Goal: Find contact information: Find contact information

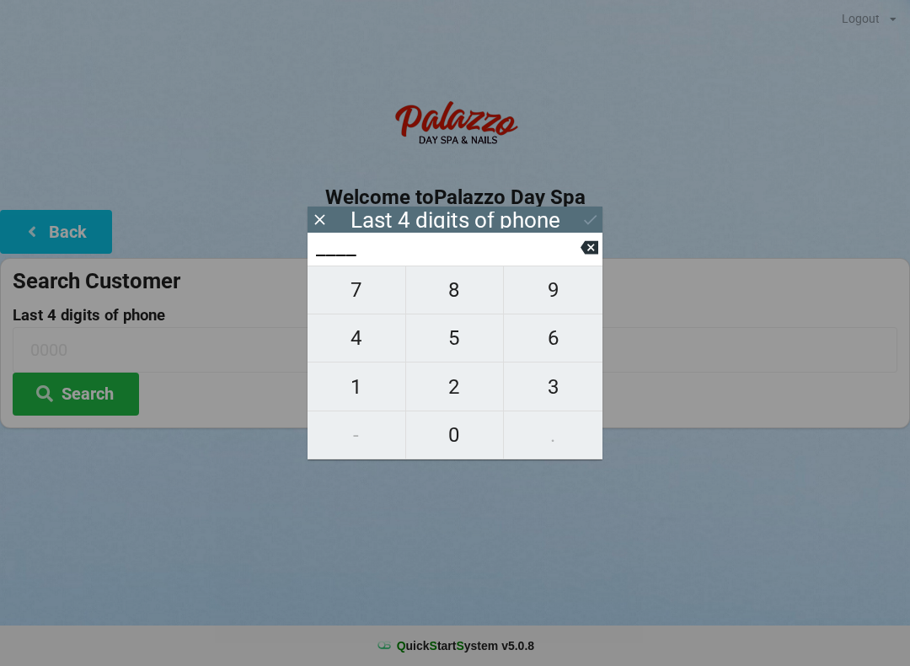
click at [542, 337] on span "6" at bounding box center [553, 337] width 99 height 35
type input "6___"
click at [366, 378] on span "1" at bounding box center [357, 386] width 98 height 35
type input "61__"
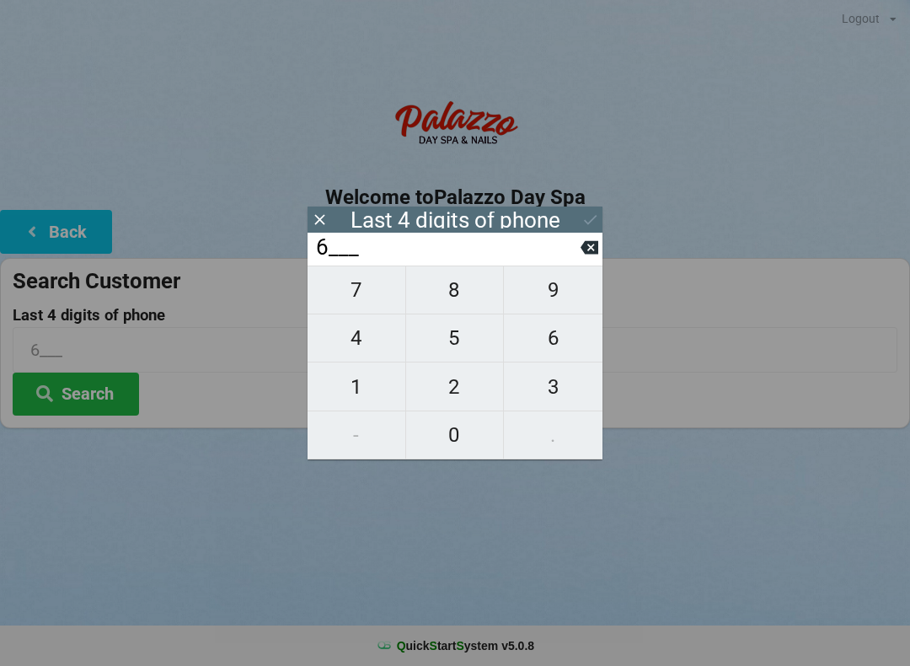
type input "61__"
click at [359, 381] on span "1" at bounding box center [357, 386] width 98 height 35
type input "611_"
click at [365, 372] on button "1" at bounding box center [357, 386] width 99 height 48
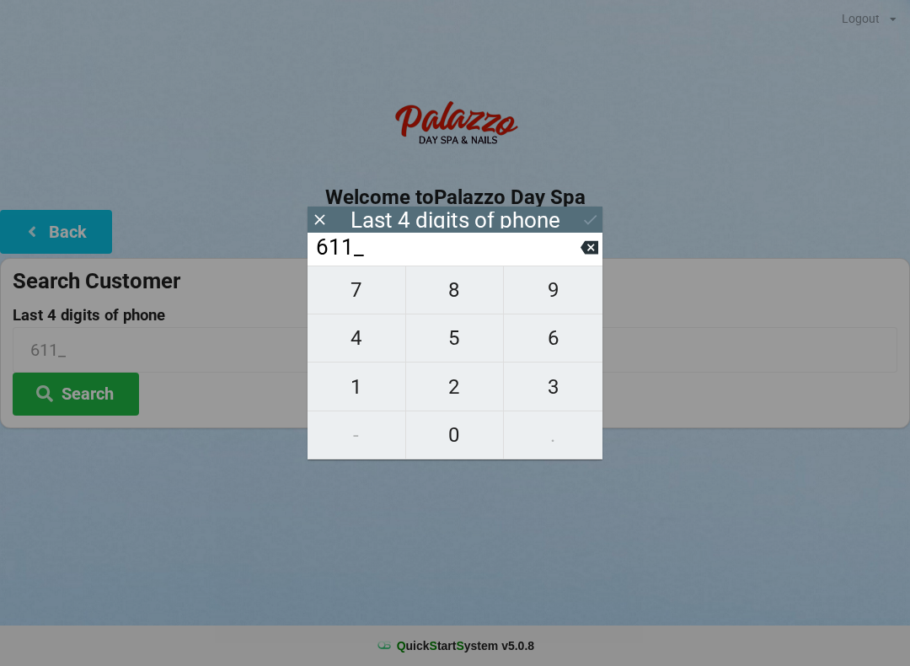
type input "6111"
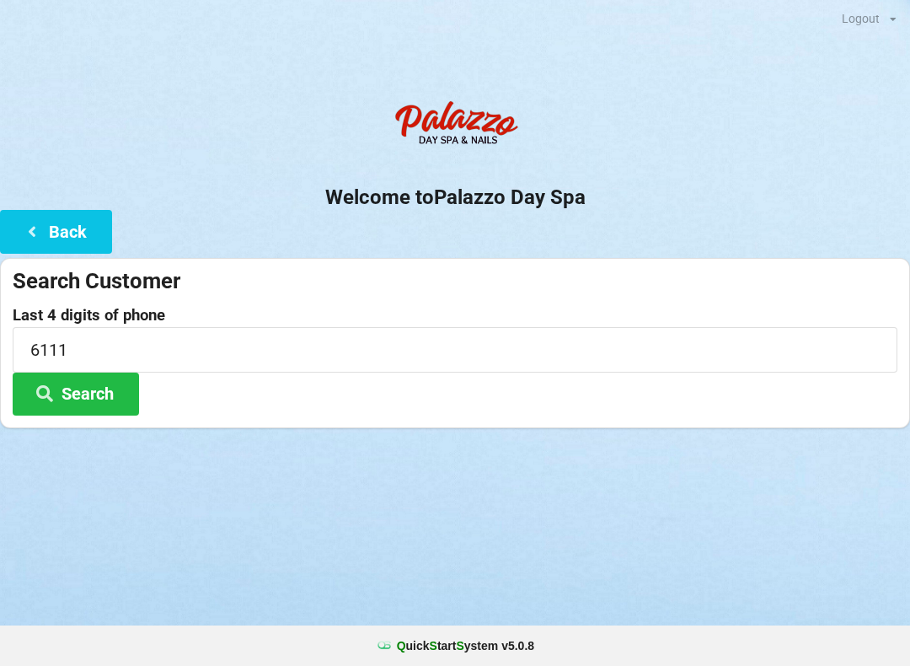
click at [441, 508] on div "Logout Logout Sign-In Welcome to Palazzo Day Spa Back Search Customer Last 4 di…" at bounding box center [455, 333] width 910 height 666
click at [104, 396] on button "Search" at bounding box center [76, 393] width 126 height 43
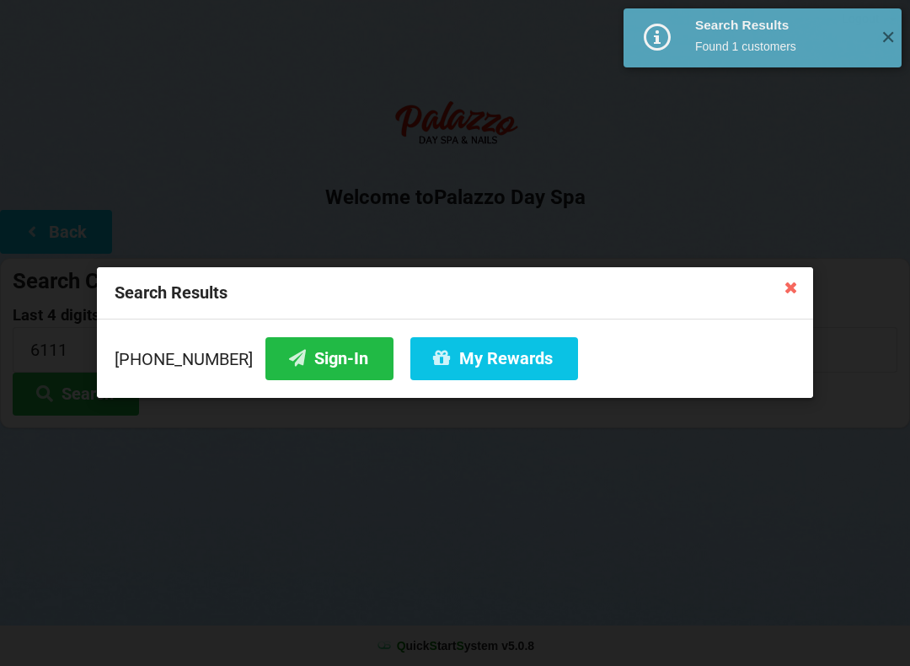
click at [290, 360] on button "Sign-In" at bounding box center [329, 358] width 128 height 43
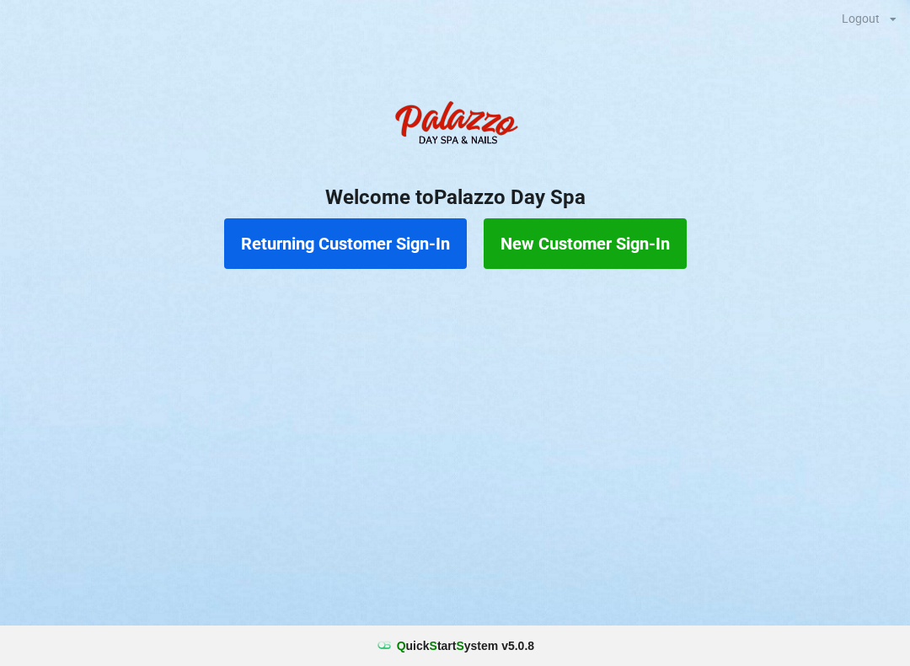
click at [394, 233] on button "Returning Customer Sign-In" at bounding box center [345, 243] width 243 height 51
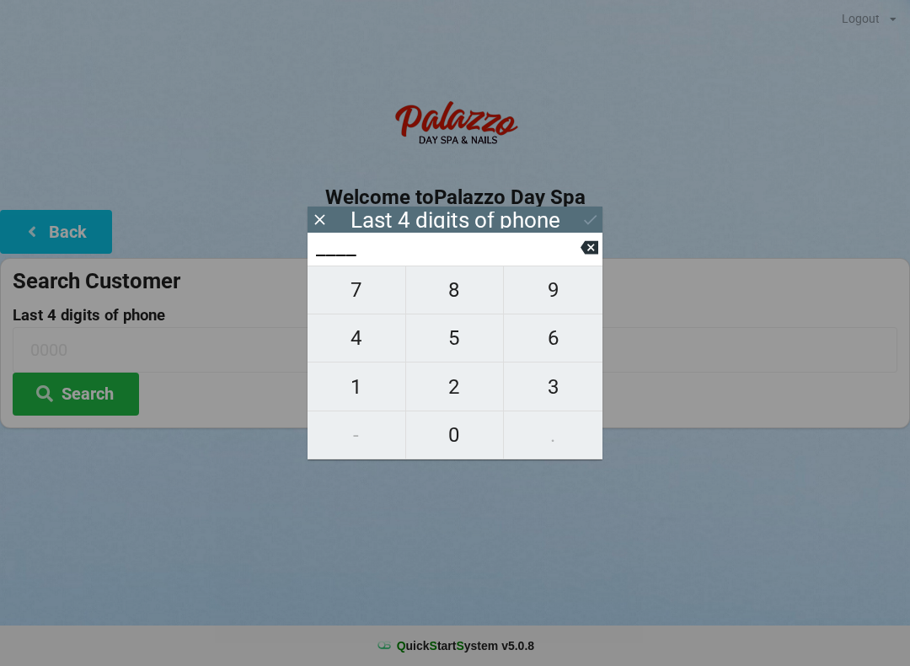
click at [384, 350] on span "4" at bounding box center [357, 337] width 98 height 35
type input "4___"
click at [462, 448] on span "0" at bounding box center [455, 434] width 98 height 35
type input "40__"
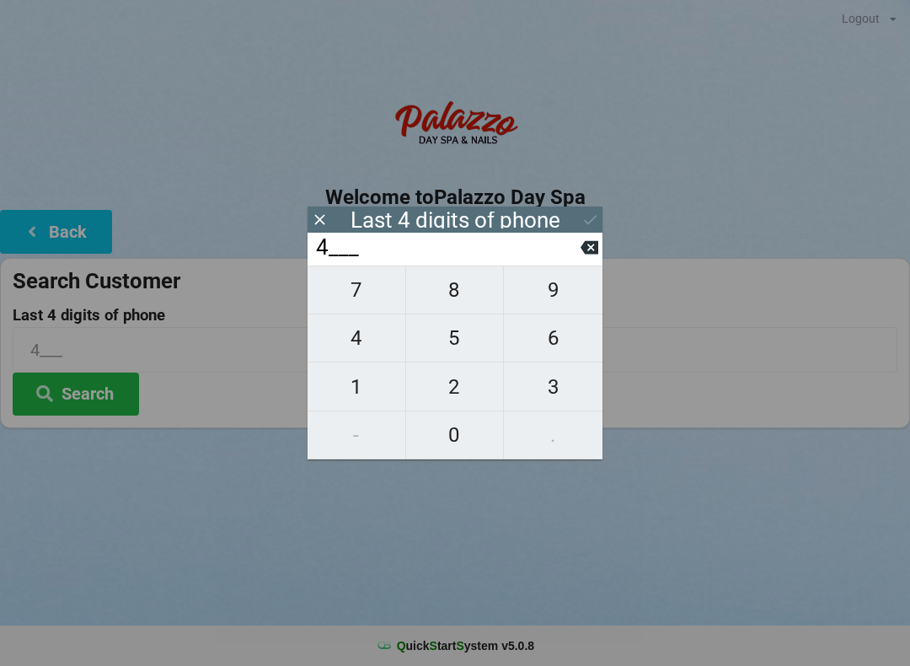
type input "40__"
click at [374, 404] on span "1" at bounding box center [357, 386] width 98 height 35
type input "401_"
click at [457, 347] on span "5" at bounding box center [455, 337] width 98 height 35
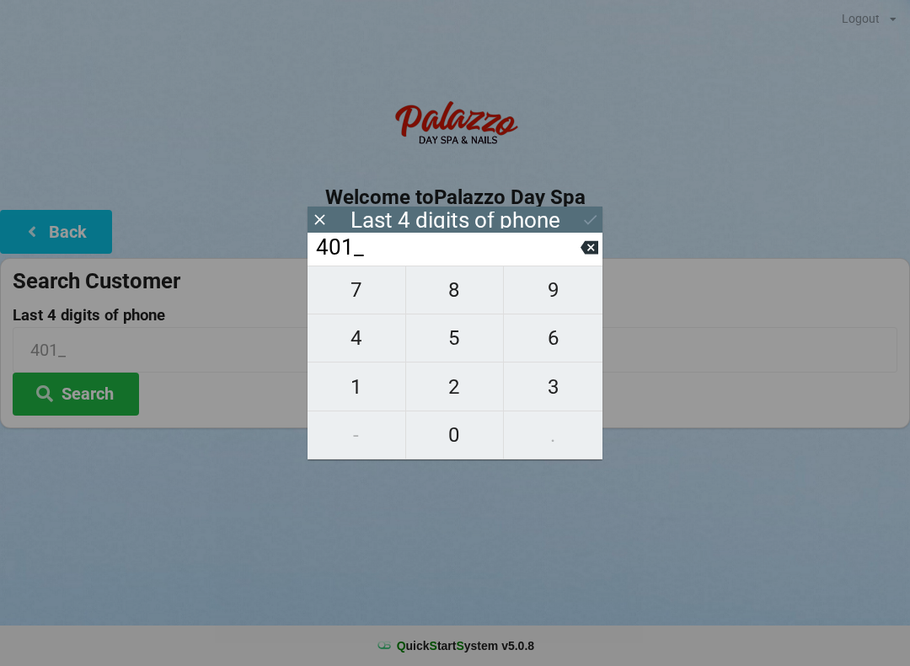
type input "4015"
click at [469, 426] on div "7 8 9 4 5 6 1 2 3 - 0 ." at bounding box center [455, 362] width 295 height 194
click at [586, 254] on icon at bounding box center [589, 247] width 18 height 13
click at [585, 256] on icon at bounding box center [589, 247] width 18 height 18
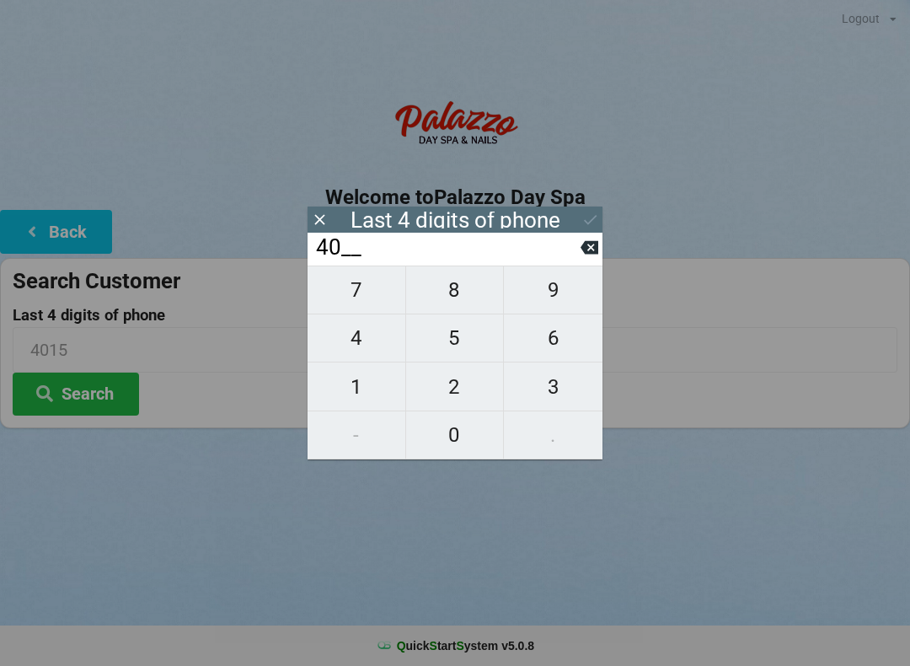
click at [366, 388] on span "1" at bounding box center [357, 386] width 98 height 35
type input "401_"
click at [583, 253] on icon at bounding box center [589, 247] width 18 height 13
click at [363, 300] on span "7" at bounding box center [357, 289] width 98 height 35
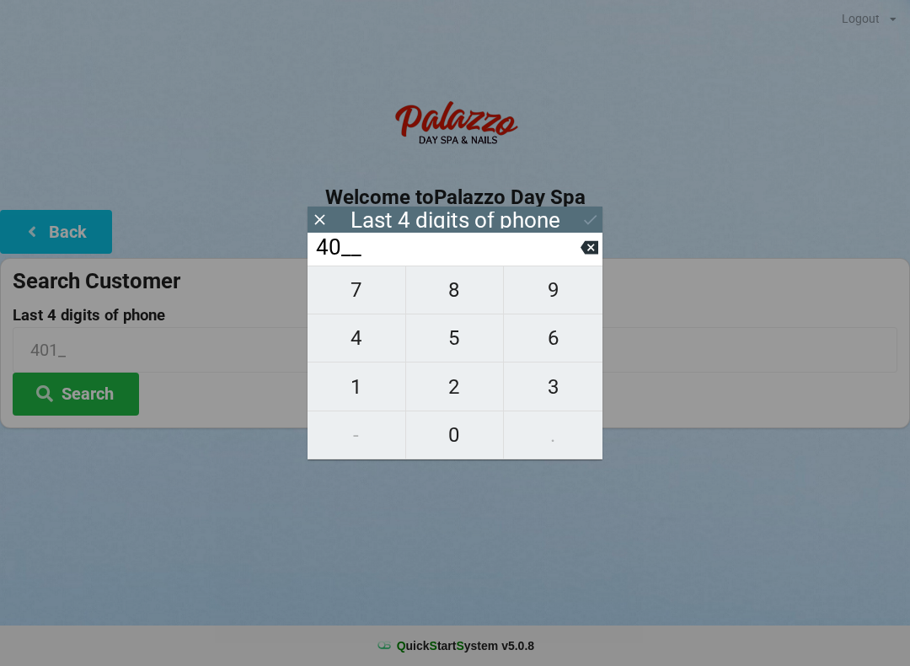
type input "407_"
click at [452, 342] on span "5" at bounding box center [455, 337] width 98 height 35
type input "4075"
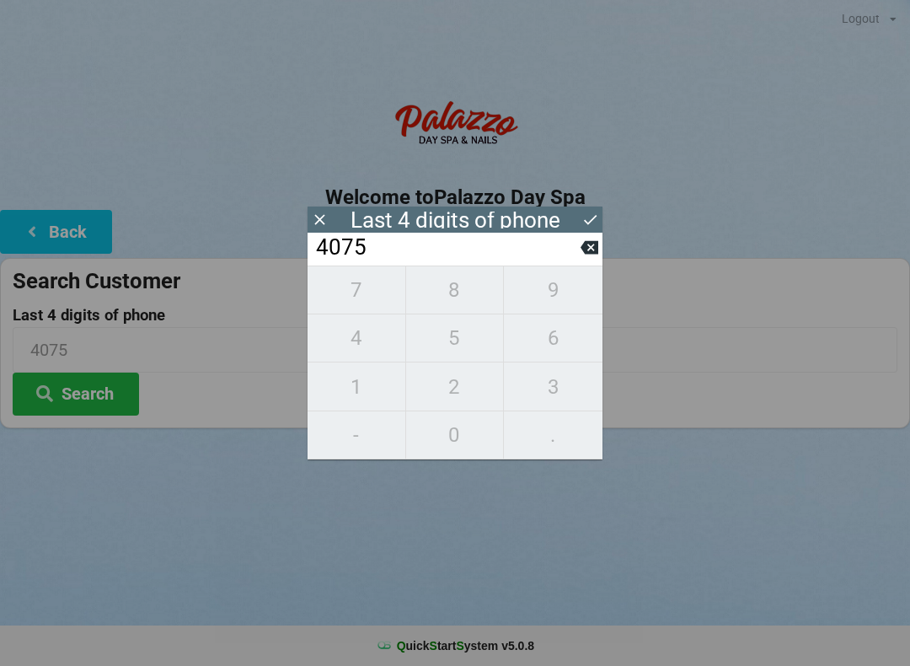
click at [451, 430] on div "7 8 9 4 5 6 1 2 3 - 0 ." at bounding box center [455, 362] width 295 height 194
click at [589, 247] on icon at bounding box center [589, 247] width 18 height 13
click at [588, 254] on icon at bounding box center [589, 247] width 18 height 13
click at [586, 248] on icon at bounding box center [589, 247] width 18 height 13
click at [579, 249] on input "4___" at bounding box center [447, 247] width 266 height 27
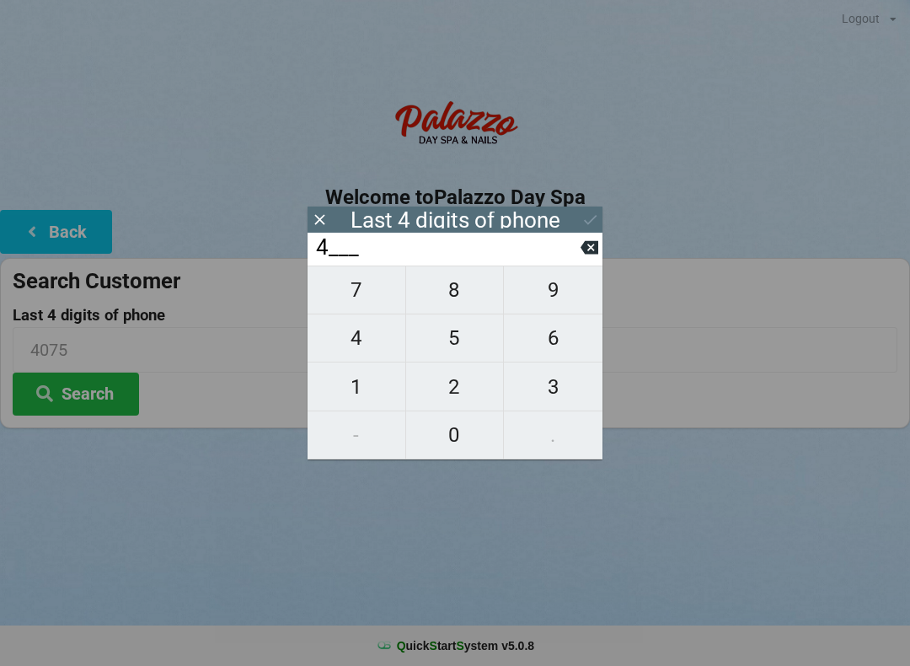
click at [586, 236] on div "4___" at bounding box center [455, 249] width 295 height 33
click at [579, 261] on input "4___" at bounding box center [447, 247] width 266 height 27
click at [589, 246] on icon at bounding box center [589, 247] width 18 height 18
click at [371, 385] on span "1" at bounding box center [357, 386] width 98 height 35
type input "1___"
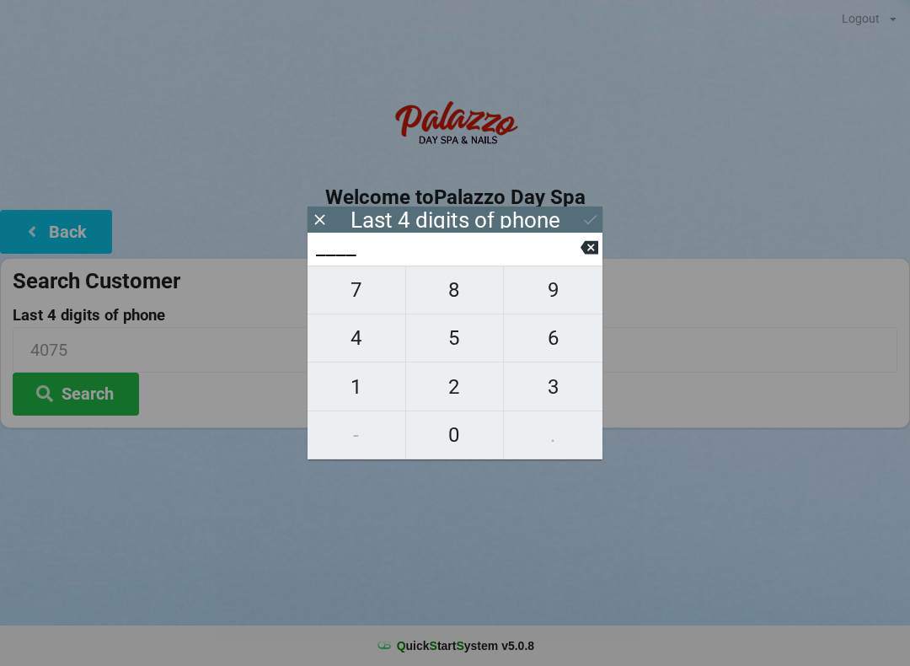
type input "1___"
click at [561, 334] on span "6" at bounding box center [553, 337] width 99 height 35
type input "16__"
click at [560, 329] on span "6" at bounding box center [553, 337] width 99 height 35
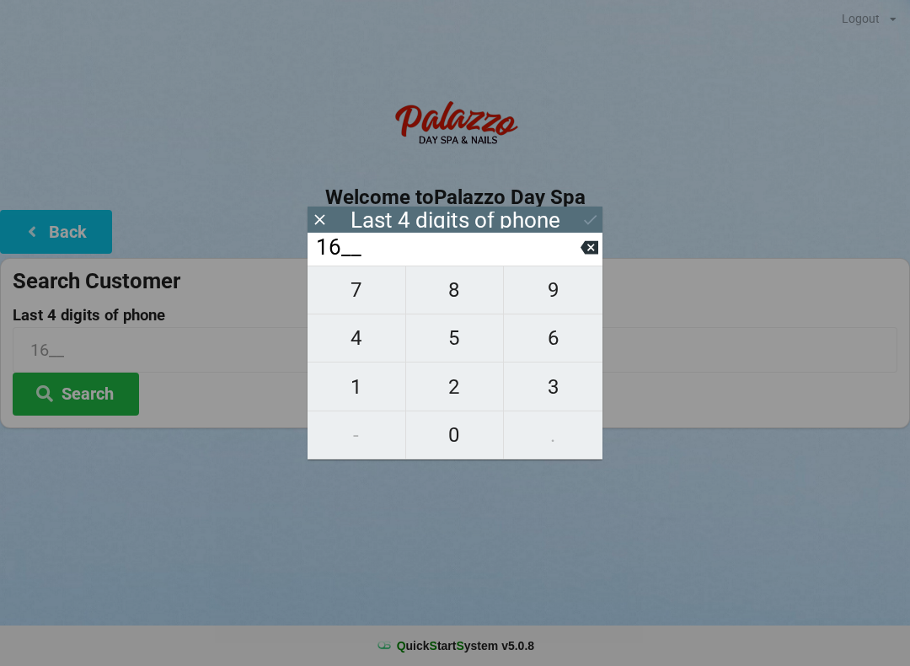
type input "166_"
click at [456, 375] on span "2" at bounding box center [455, 386] width 98 height 35
type input "1662"
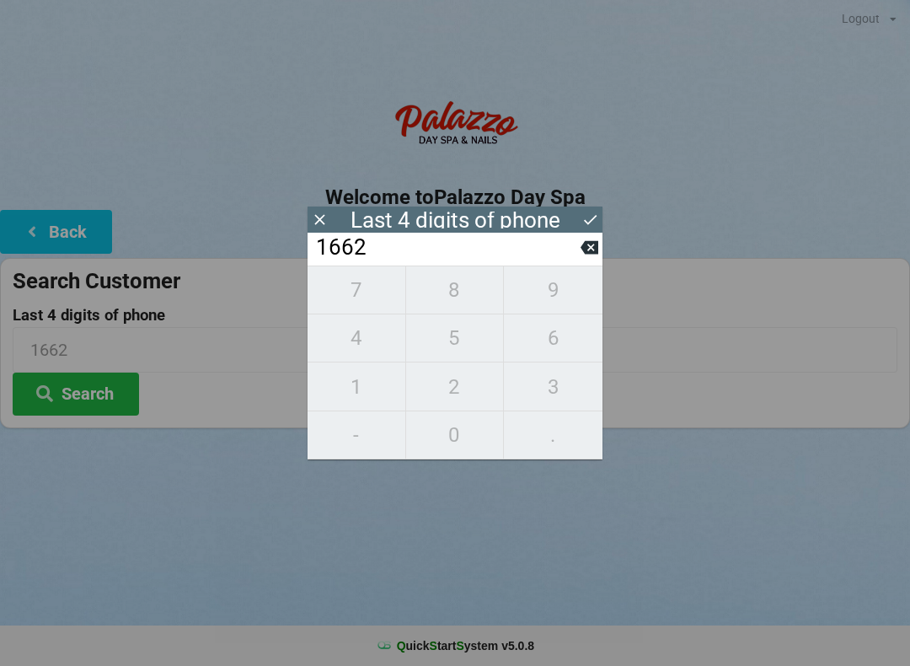
click at [583, 213] on icon at bounding box center [590, 220] width 18 height 18
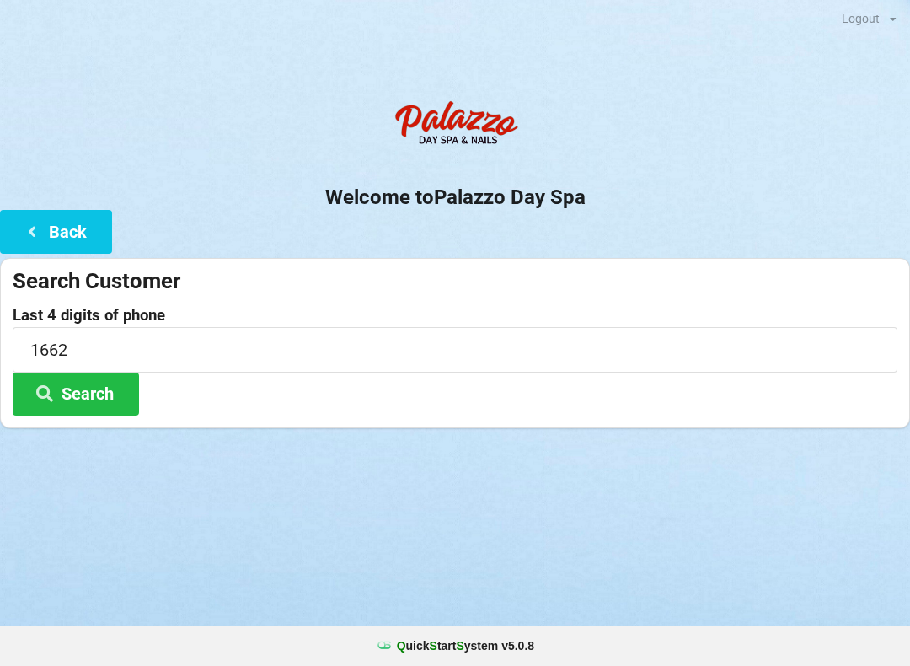
click at [113, 384] on button "Search" at bounding box center [76, 393] width 126 height 43
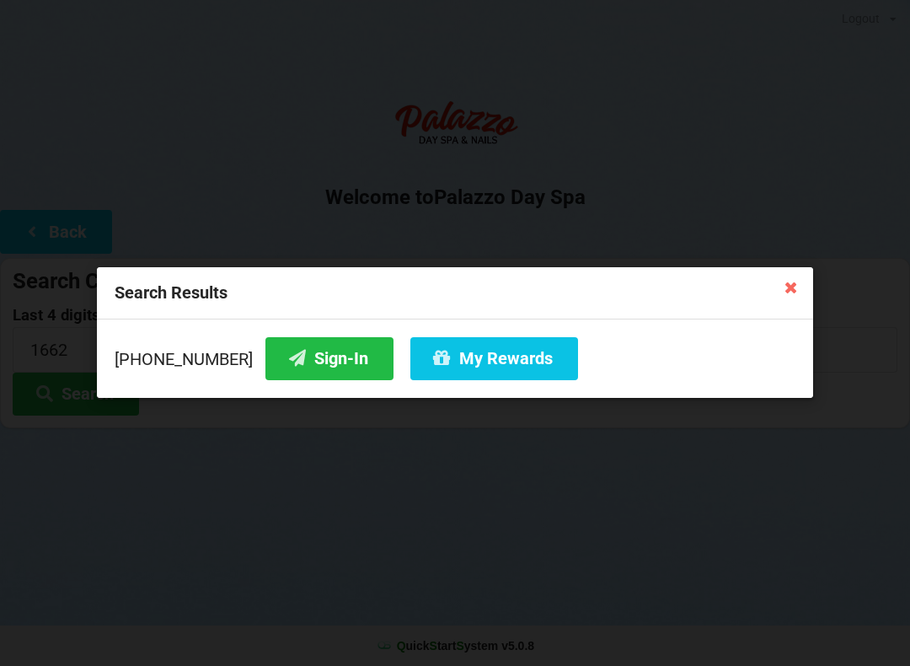
click at [303, 356] on button "Sign-In" at bounding box center [329, 358] width 128 height 43
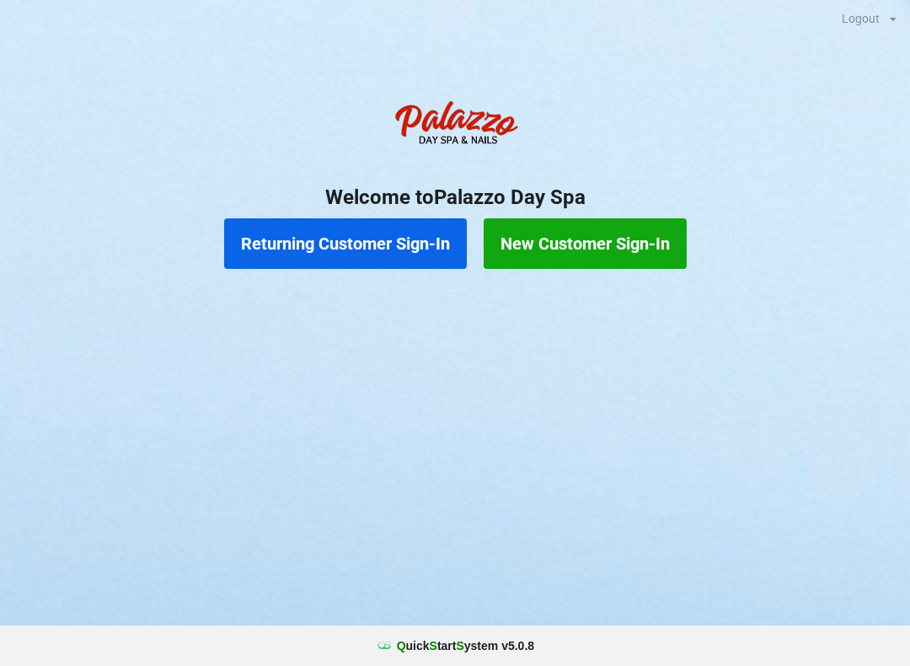
click at [395, 237] on button "Returning Customer Sign-In" at bounding box center [345, 243] width 243 height 51
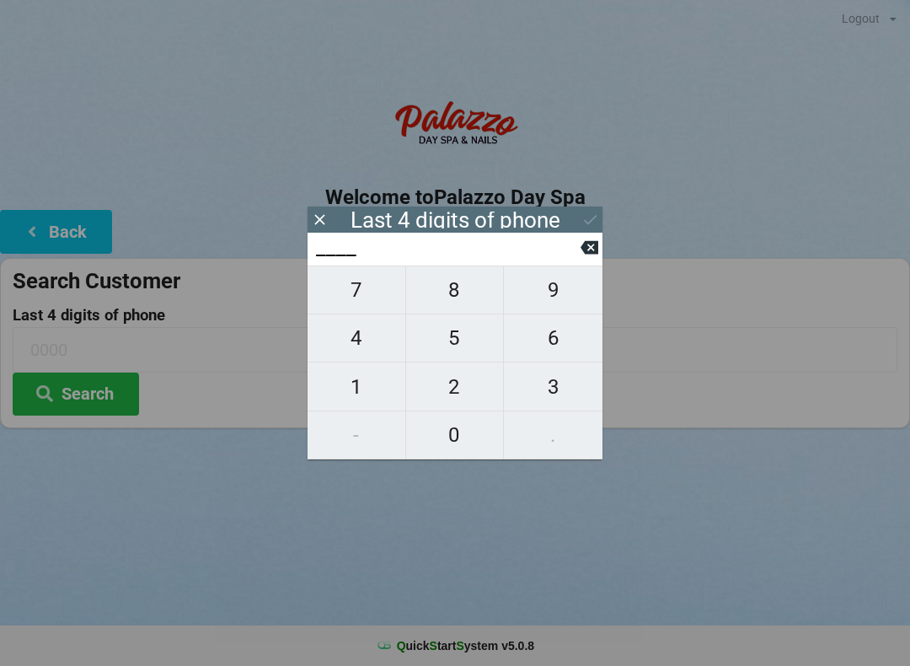
click at [556, 302] on span "9" at bounding box center [553, 289] width 99 height 35
type input "9___"
click at [381, 345] on span "4" at bounding box center [357, 337] width 98 height 35
type input "94__"
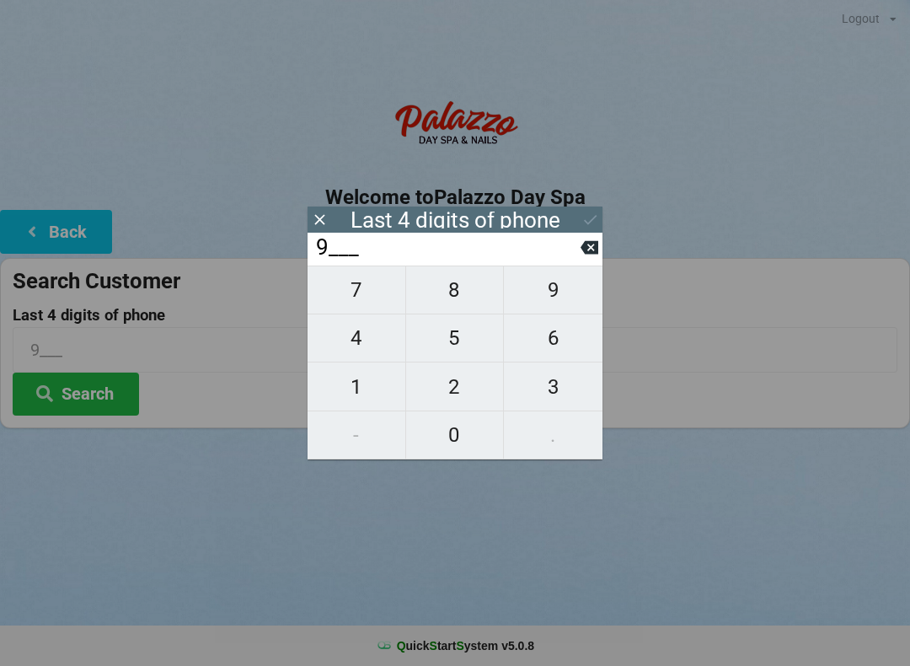
type input "94__"
click at [457, 398] on span "2" at bounding box center [455, 386] width 98 height 35
type input "942_"
click at [360, 398] on span "1" at bounding box center [357, 386] width 98 height 35
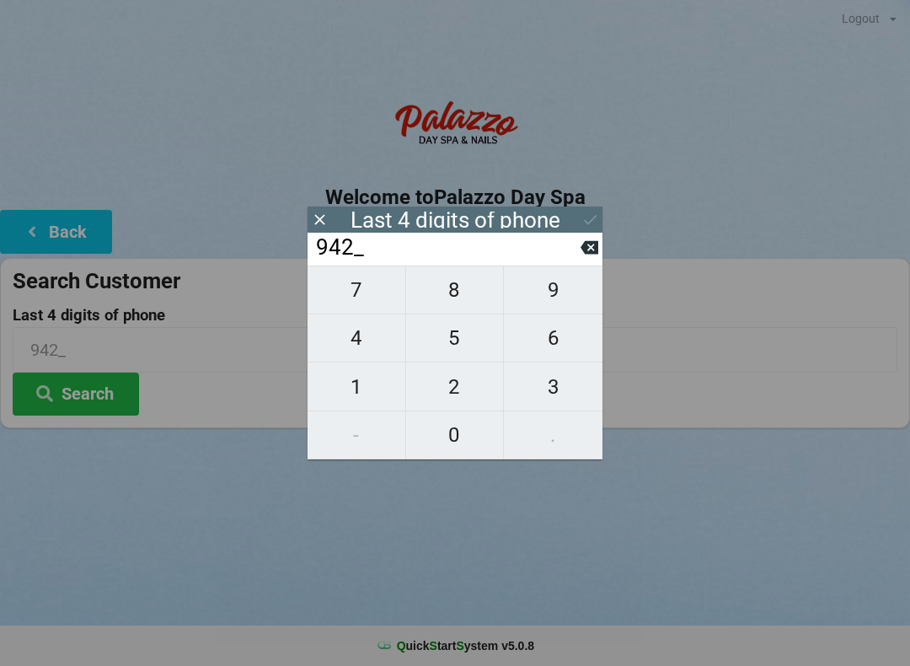
type input "9421"
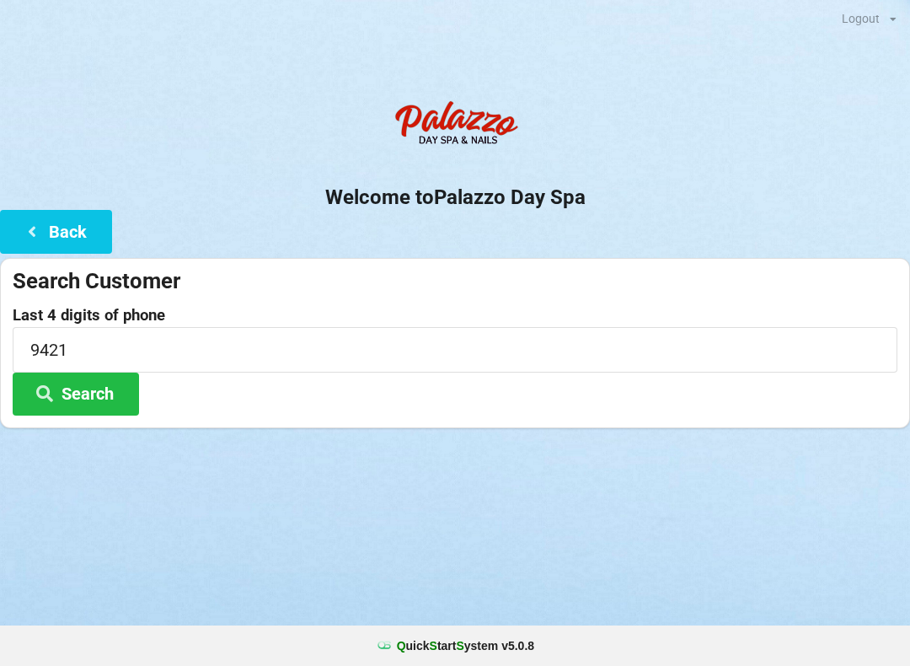
click at [99, 390] on button "Search" at bounding box center [76, 393] width 126 height 43
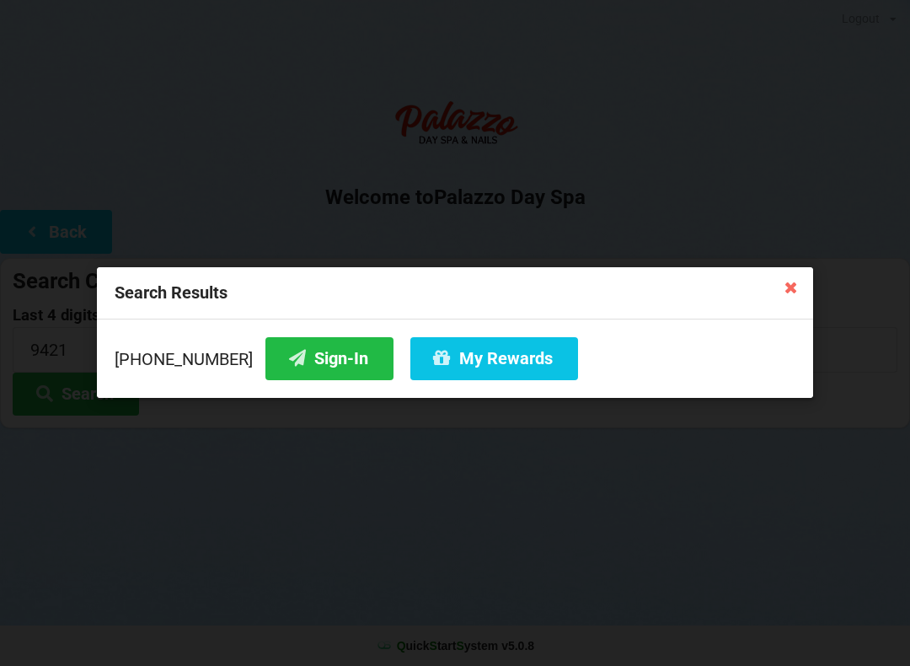
click at [305, 350] on button "Sign-In" at bounding box center [329, 358] width 128 height 43
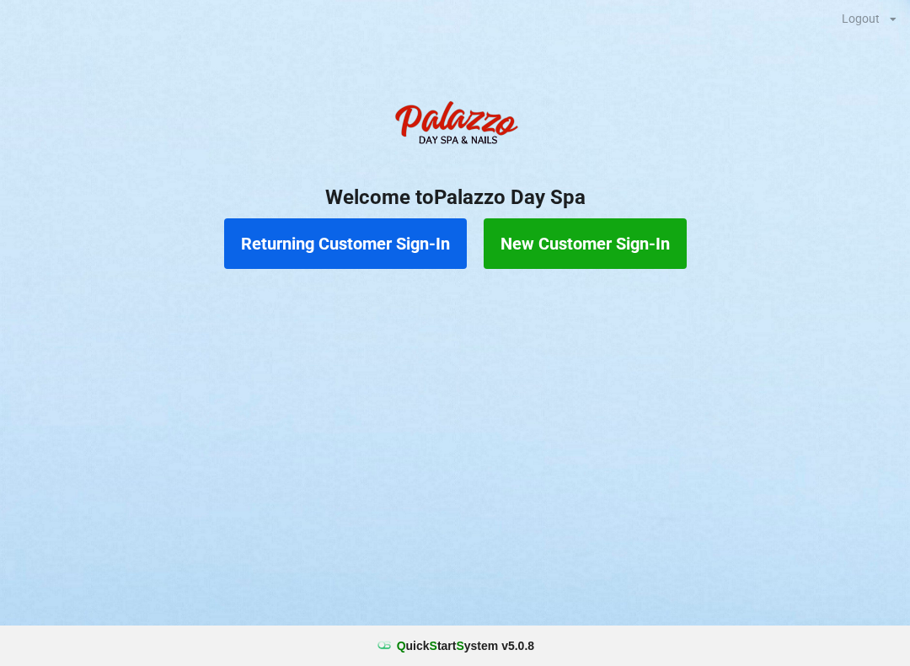
click at [304, 248] on button "Returning Customer Sign-In" at bounding box center [345, 243] width 243 height 51
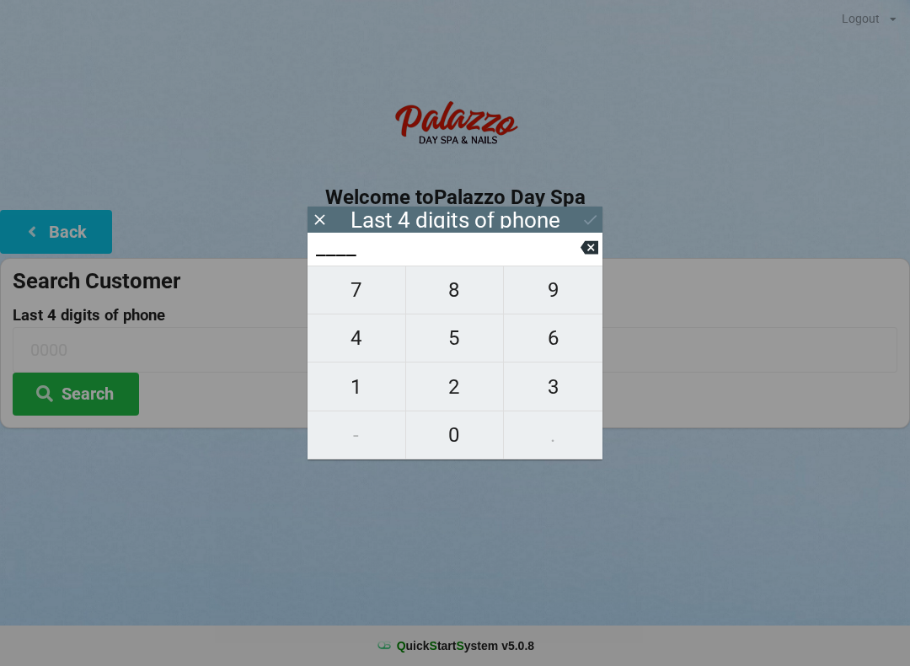
click at [538, 350] on span "6" at bounding box center [553, 337] width 99 height 35
type input "6___"
click at [445, 431] on span "0" at bounding box center [455, 434] width 98 height 35
type input "60__"
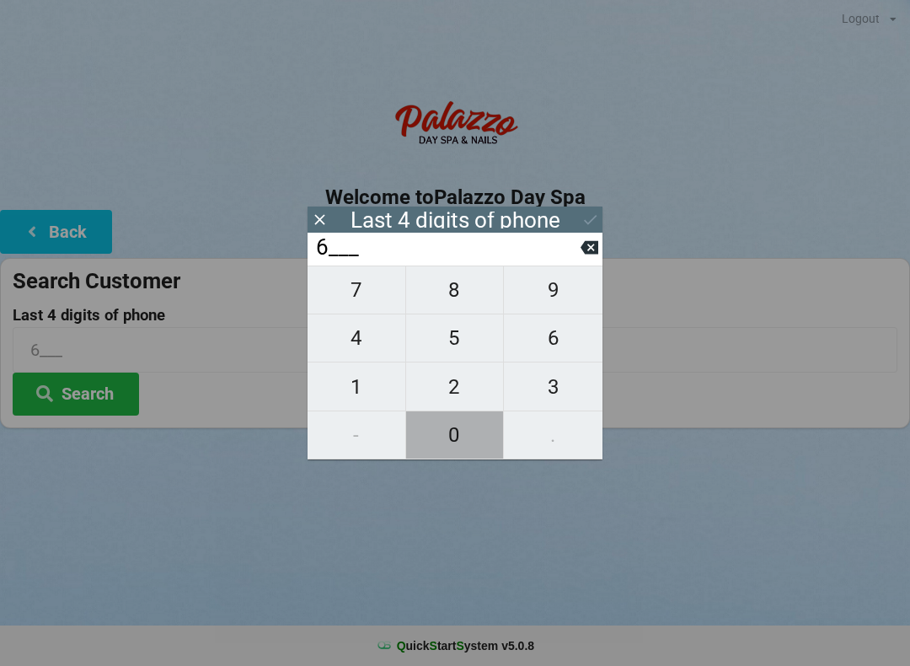
type input "60__"
click at [548, 382] on span "3" at bounding box center [553, 386] width 99 height 35
type input "603_"
click at [548, 343] on span "6" at bounding box center [553, 337] width 99 height 35
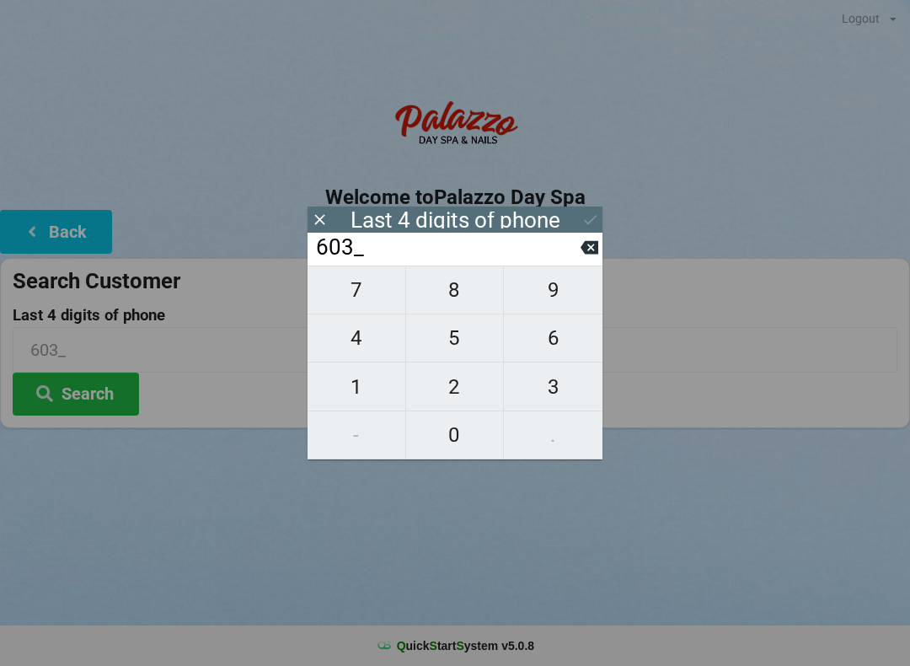
type input "6036"
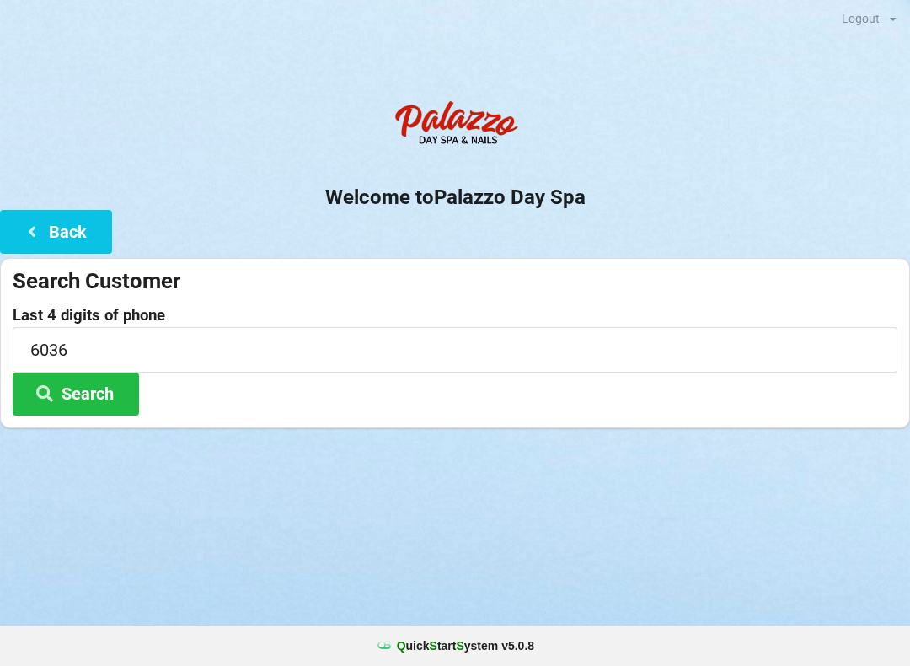
click at [591, 555] on div "Logout Logout Sign-In Welcome to Palazzo Day Spa Back Search Customer Last 4 di…" at bounding box center [455, 333] width 910 height 666
click at [68, 393] on button "Search" at bounding box center [76, 393] width 126 height 43
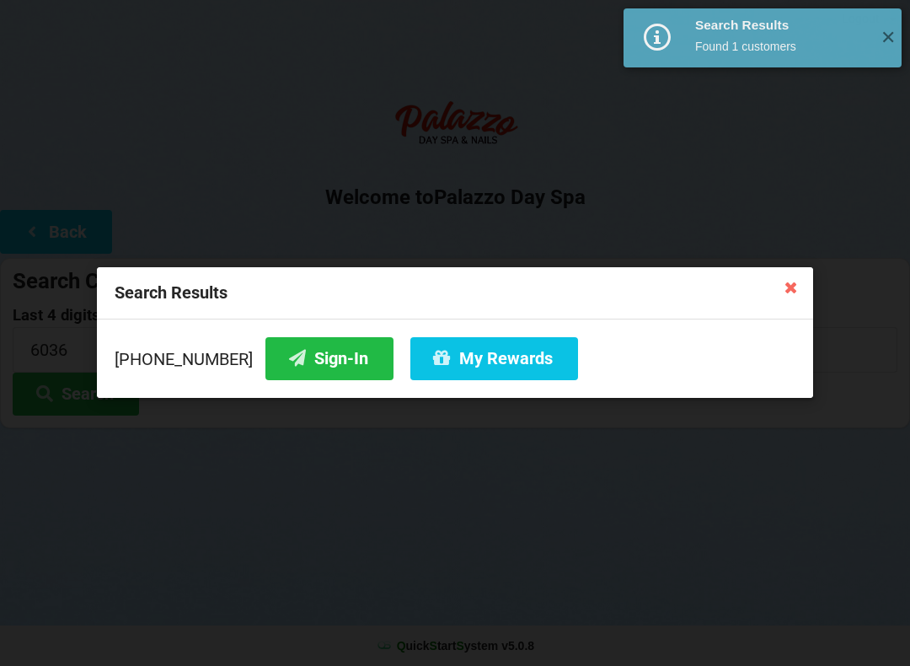
click at [283, 367] on button "Sign-In" at bounding box center [329, 358] width 128 height 43
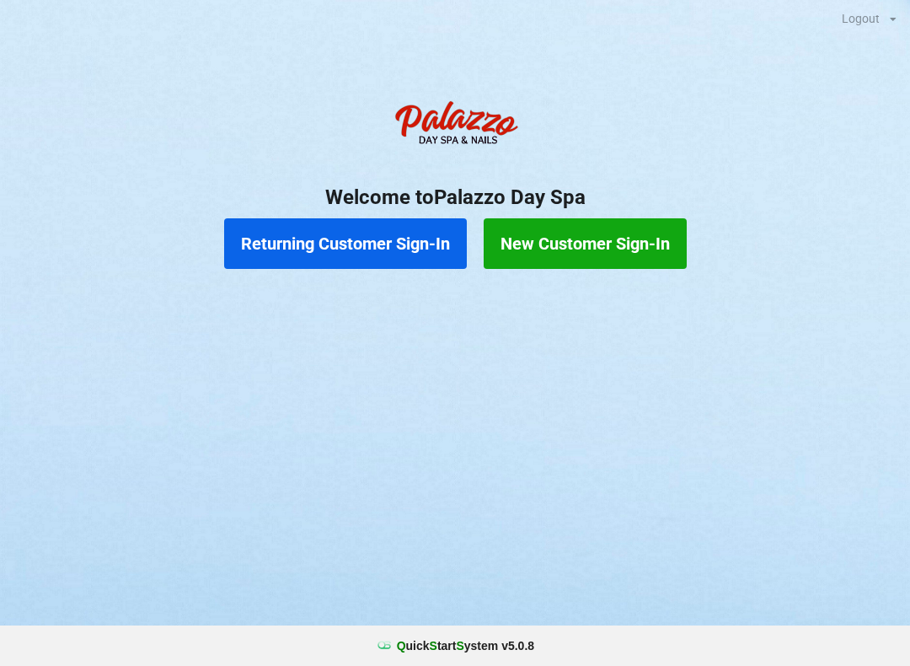
click at [377, 252] on button "Returning Customer Sign-In" at bounding box center [345, 243] width 243 height 51
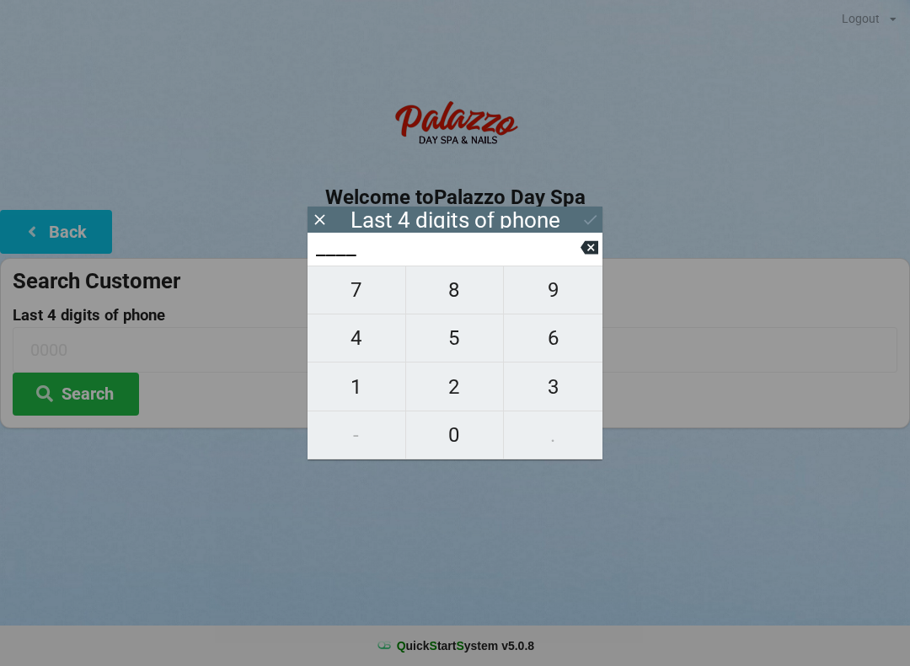
click at [457, 345] on span "5" at bounding box center [455, 337] width 98 height 35
type input "5___"
click at [474, 295] on span "8" at bounding box center [455, 289] width 98 height 35
type input "58__"
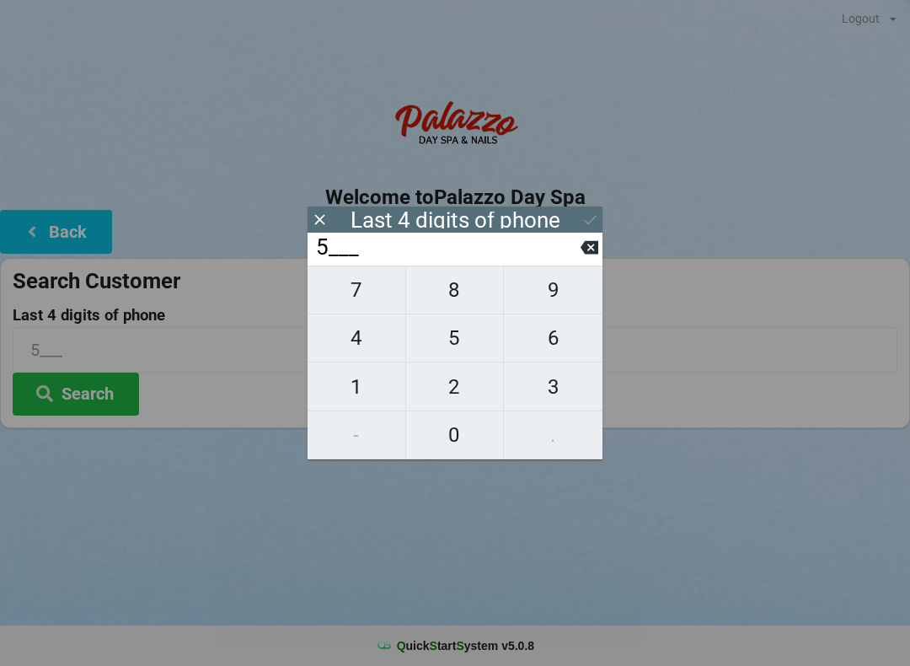
type input "58__"
click at [470, 390] on span "2" at bounding box center [455, 386] width 98 height 35
type input "582_"
click at [381, 302] on span "7" at bounding box center [357, 289] width 98 height 35
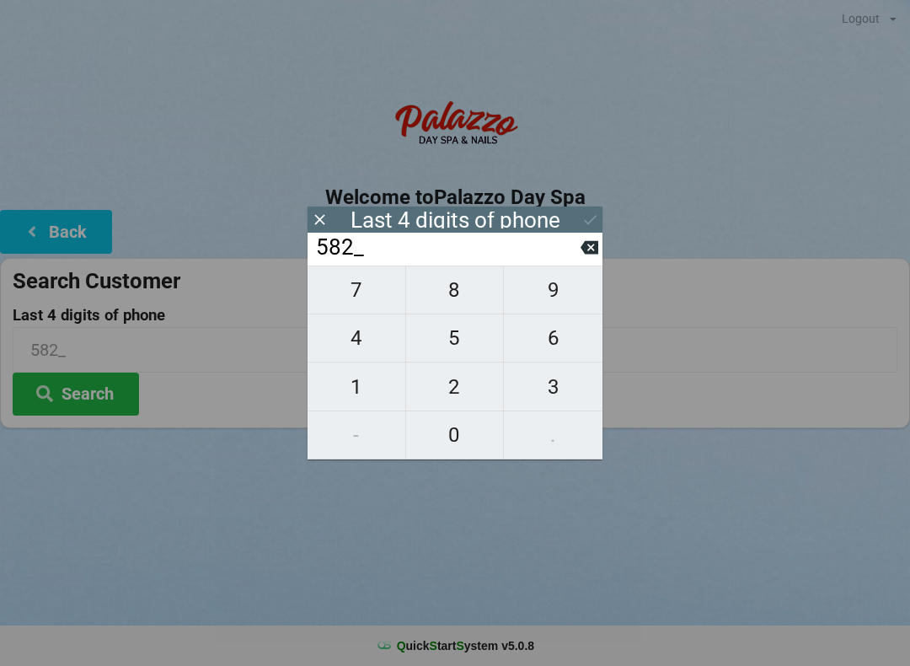
type input "5827"
click at [595, 222] on icon at bounding box center [590, 220] width 18 height 18
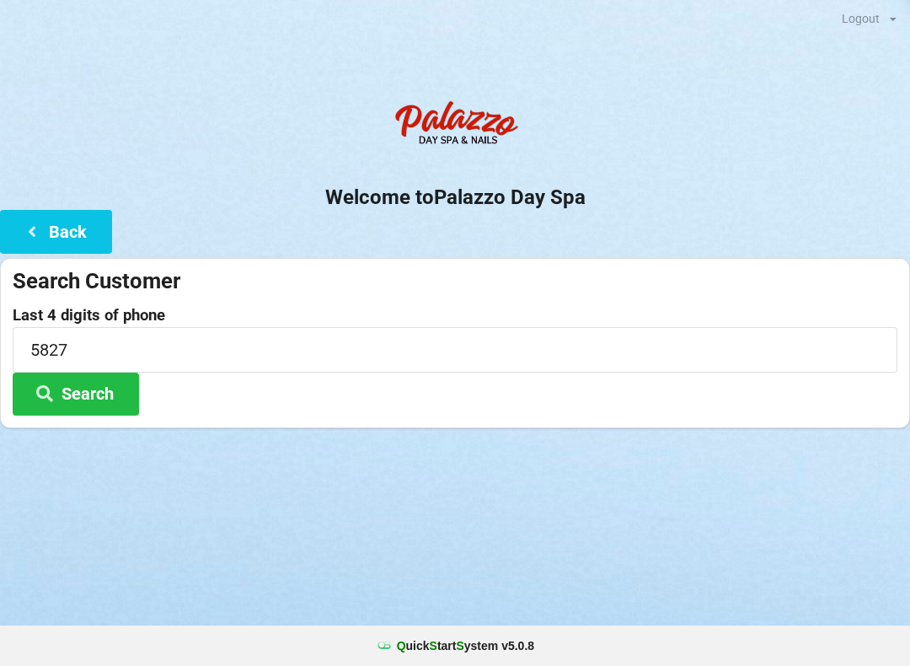
click at [97, 400] on button "Search" at bounding box center [76, 393] width 126 height 43
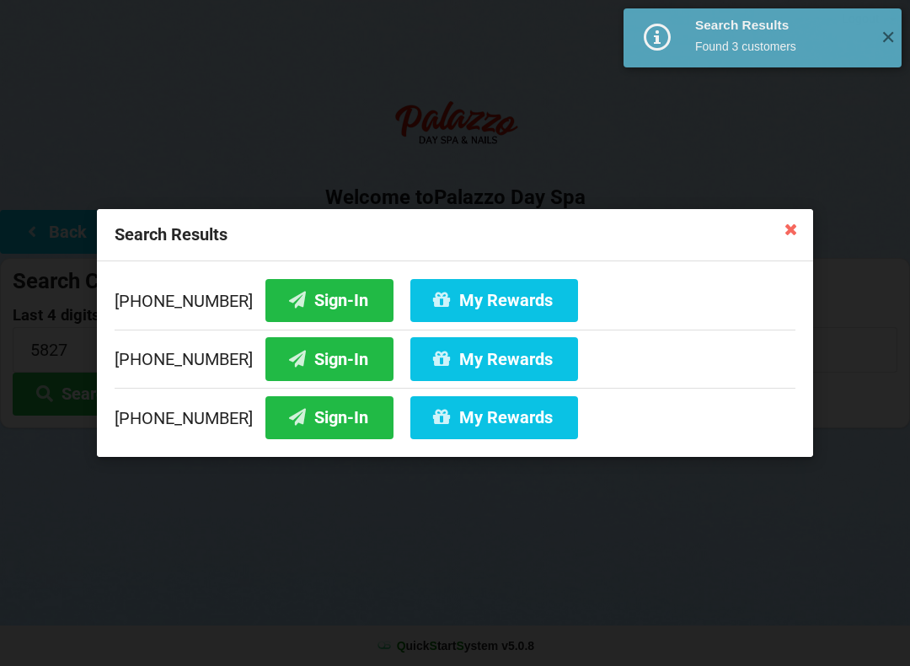
click at [309, 292] on button "Sign-In" at bounding box center [329, 300] width 128 height 43
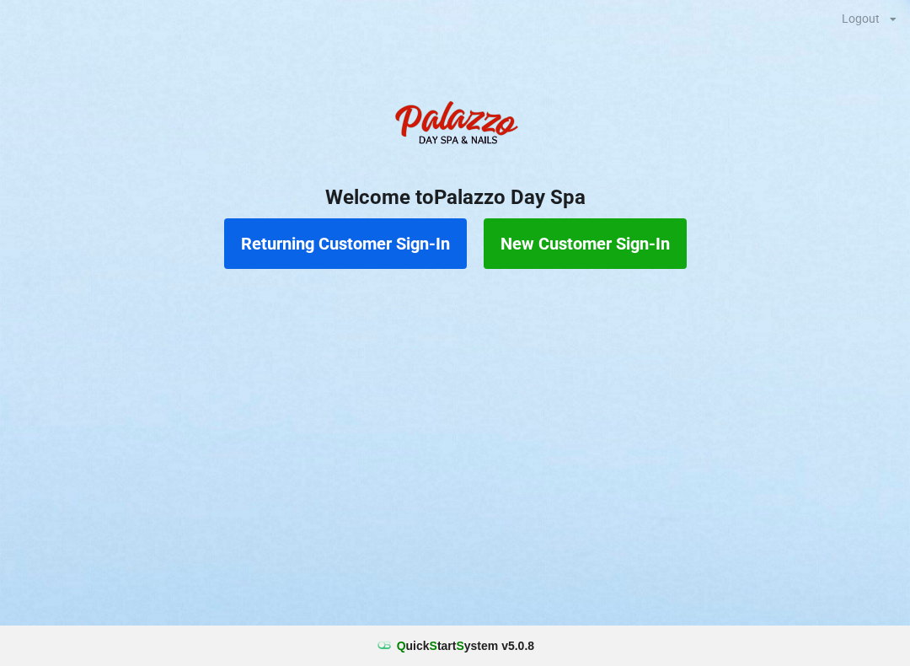
click at [575, 247] on button "New Customer Sign-In" at bounding box center [585, 243] width 203 height 51
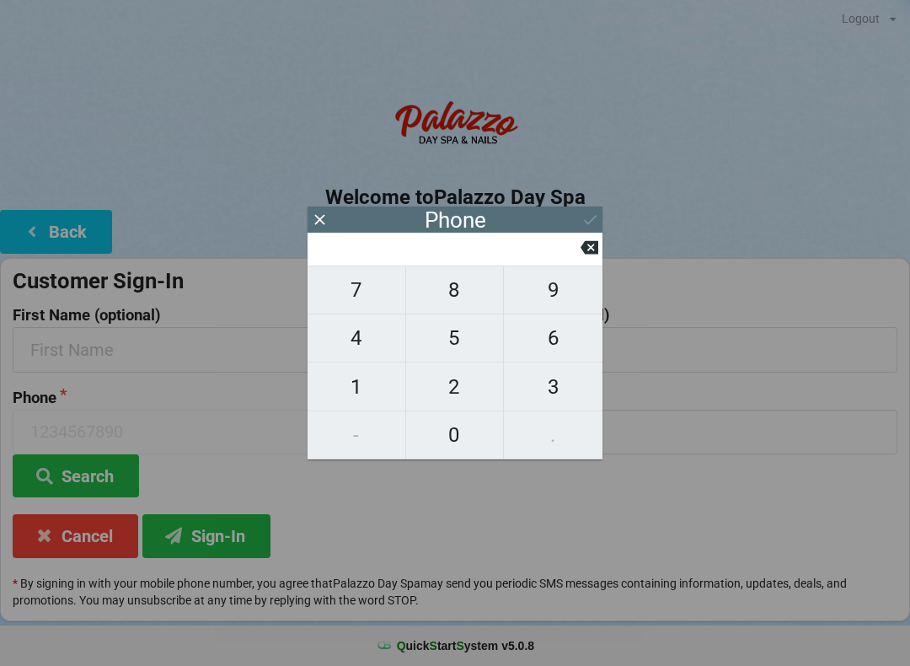
click at [358, 345] on span "4" at bounding box center [357, 337] width 98 height 35
type input "4"
click at [450, 429] on span "0" at bounding box center [455, 434] width 98 height 35
type input "40"
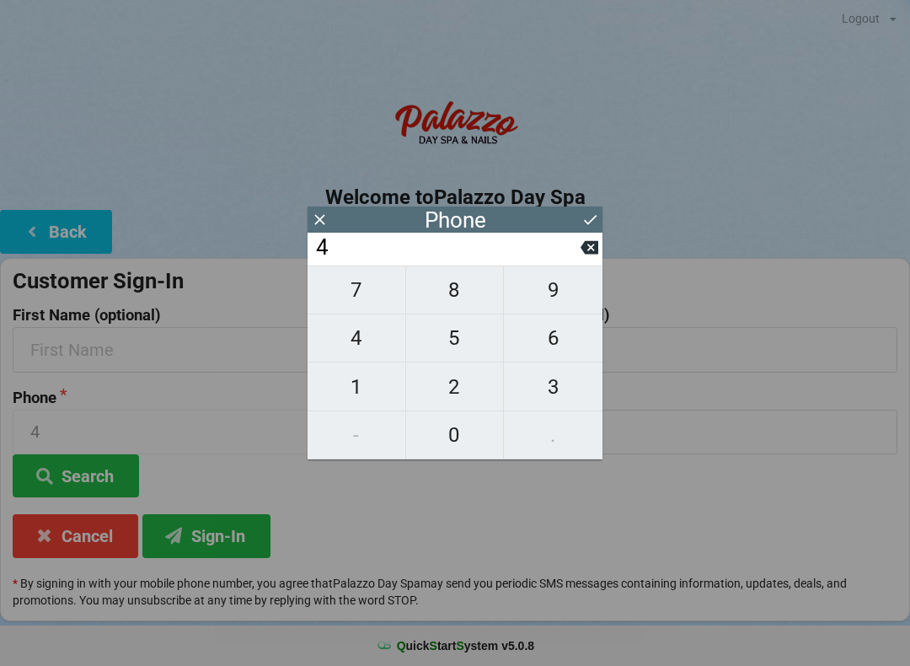
type input "40"
click at [361, 306] on span "7" at bounding box center [357, 289] width 98 height 35
type input "407"
click at [349, 301] on span "7" at bounding box center [357, 289] width 98 height 35
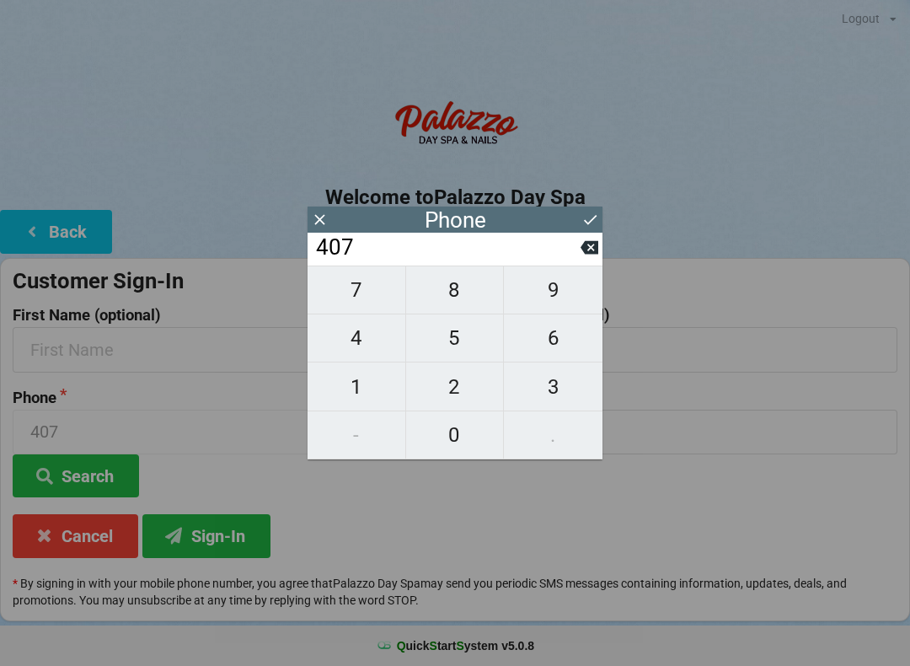
type input "4077"
click at [355, 299] on span "7" at bounding box center [357, 289] width 98 height 35
type input "40777"
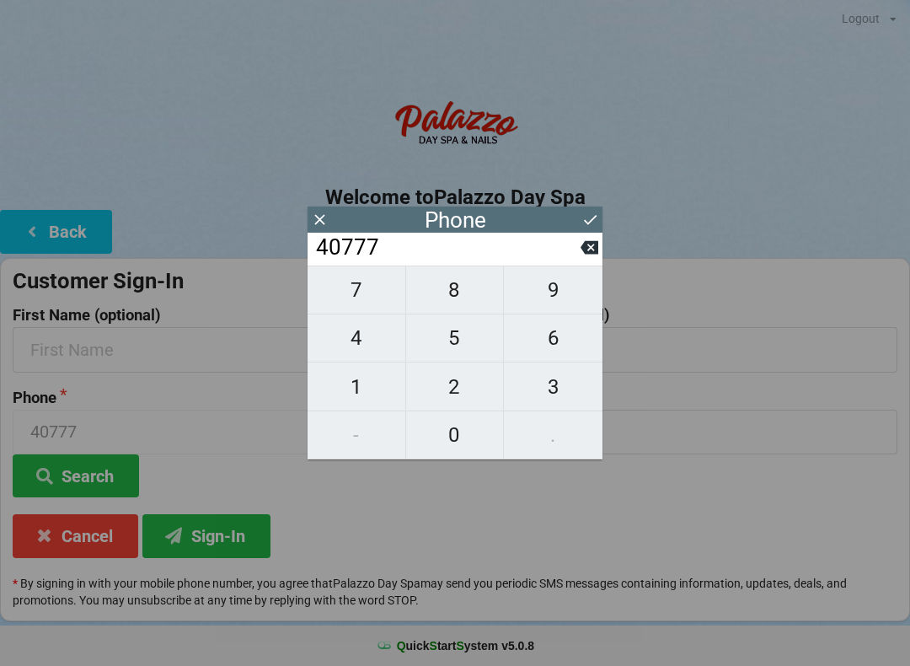
click at [354, 295] on span "7" at bounding box center [357, 289] width 98 height 35
type input "407777"
click at [450, 340] on span "5" at bounding box center [455, 337] width 98 height 35
type input "4077775"
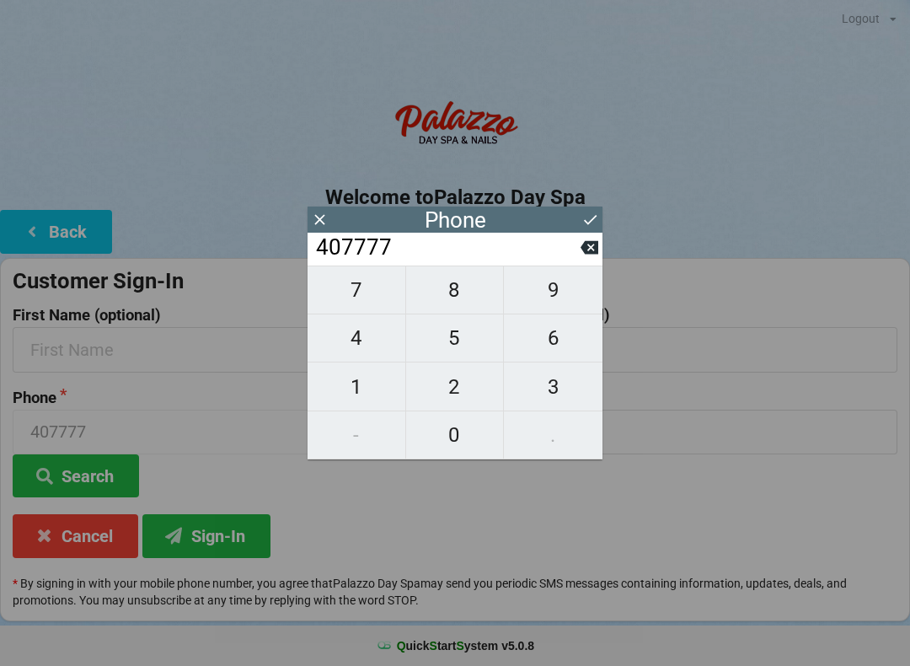
type input "4077775"
click at [461, 387] on span "2" at bounding box center [455, 386] width 98 height 35
type input "40777752"
click at [454, 350] on span "5" at bounding box center [455, 337] width 98 height 35
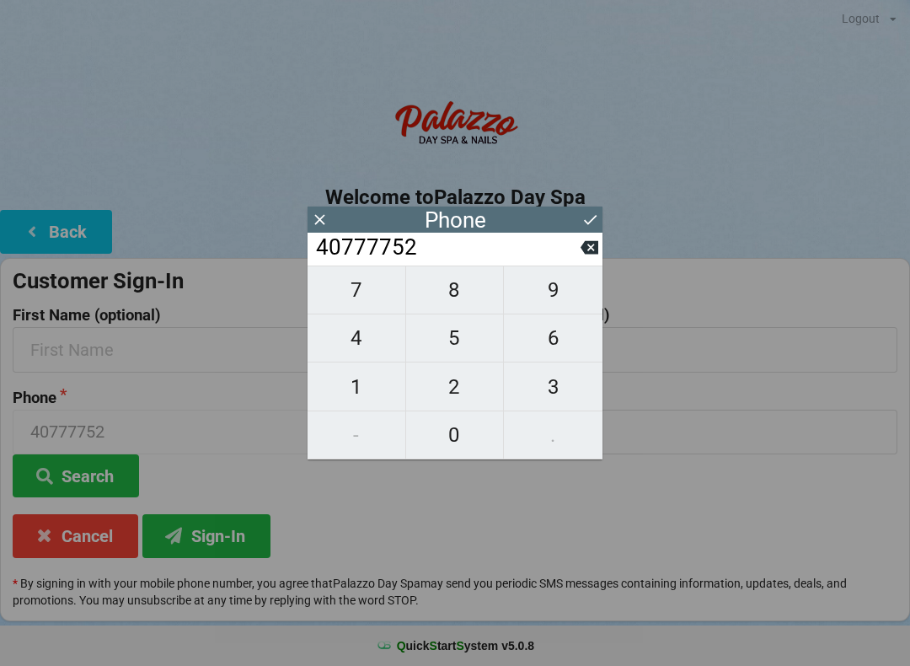
type input "407777525"
click at [547, 348] on span "6" at bounding box center [553, 337] width 99 height 35
type input "4077775256"
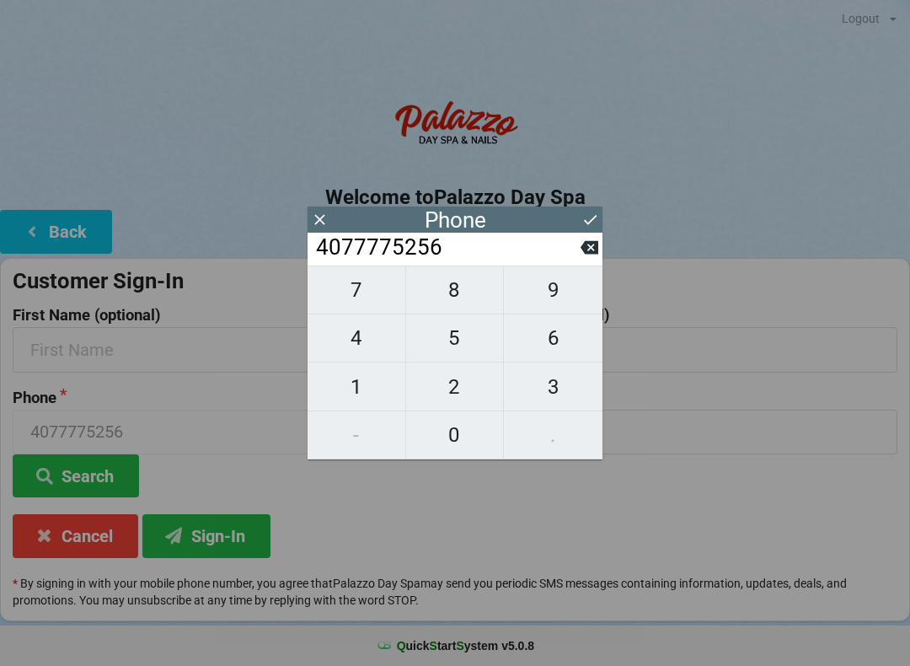
click at [598, 221] on icon at bounding box center [590, 220] width 18 height 18
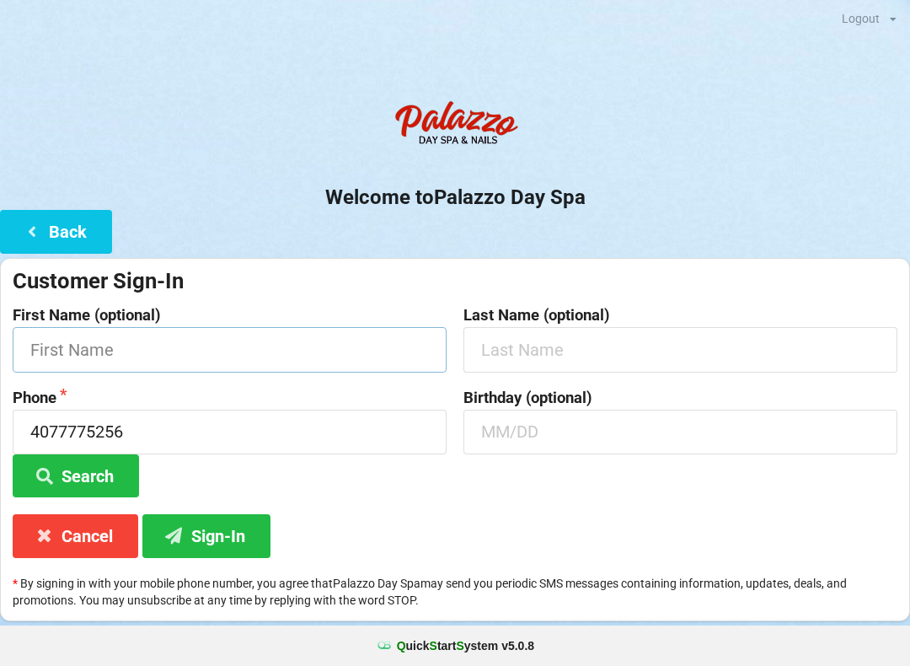
click at [86, 345] on input "text" at bounding box center [230, 349] width 434 height 45
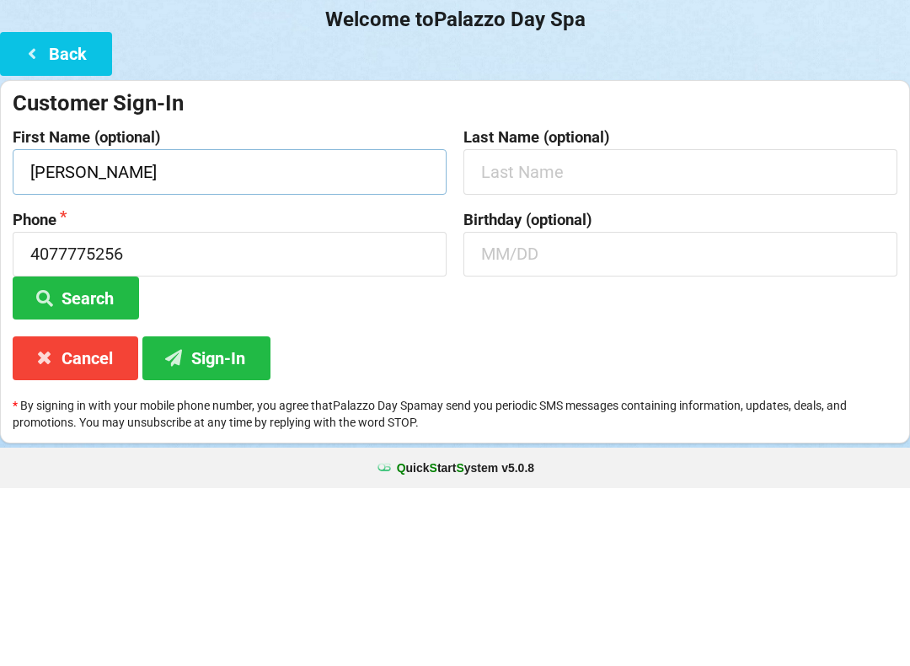
type input "[PERSON_NAME]"
click at [566, 327] on input "text" at bounding box center [680, 349] width 434 height 45
type input "Vida"
click at [265, 389] on div "Phone [PHONE_NUMBER] Search" at bounding box center [229, 443] width 451 height 109
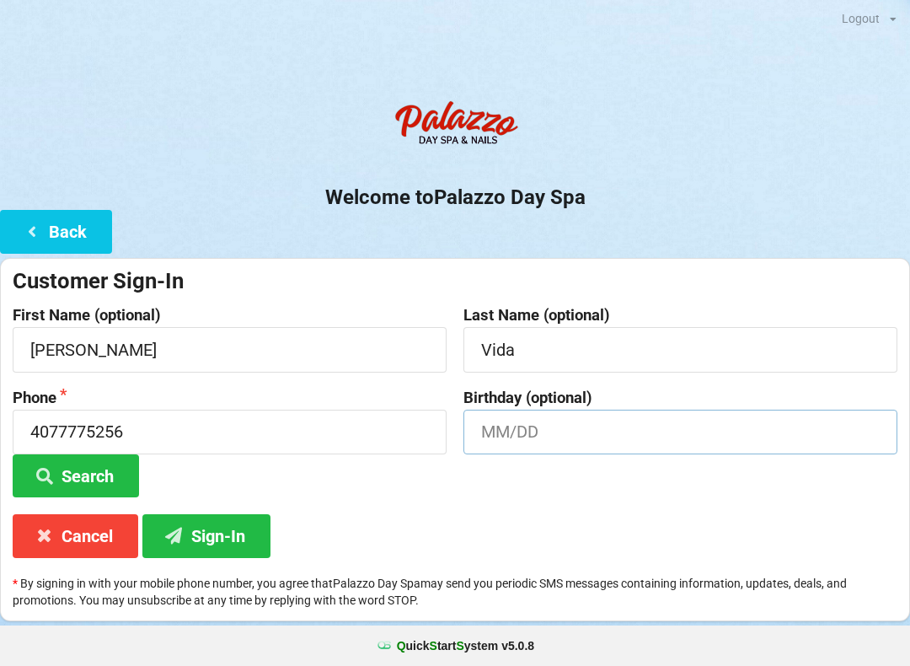
click at [521, 421] on input "text" at bounding box center [680, 431] width 434 height 45
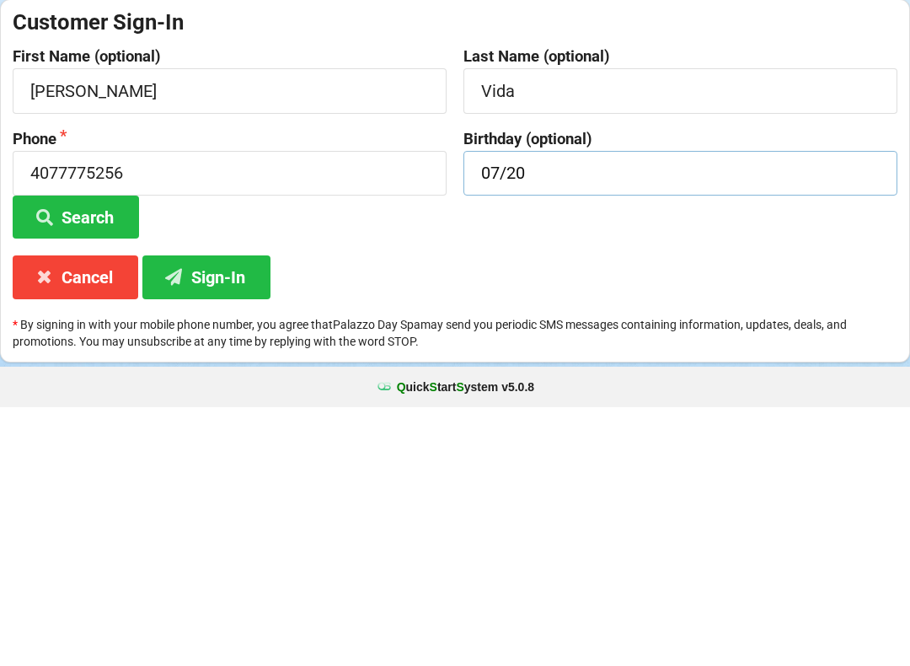
type input "07/20"
click at [217, 514] on button "Sign-In" at bounding box center [206, 535] width 128 height 43
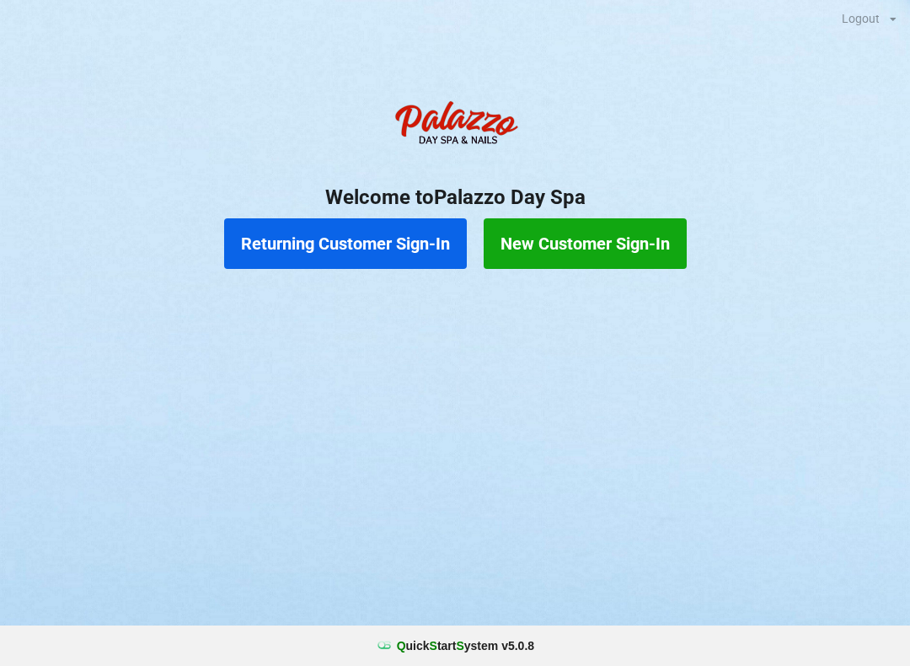
click at [398, 243] on button "Returning Customer Sign-In" at bounding box center [345, 243] width 243 height 51
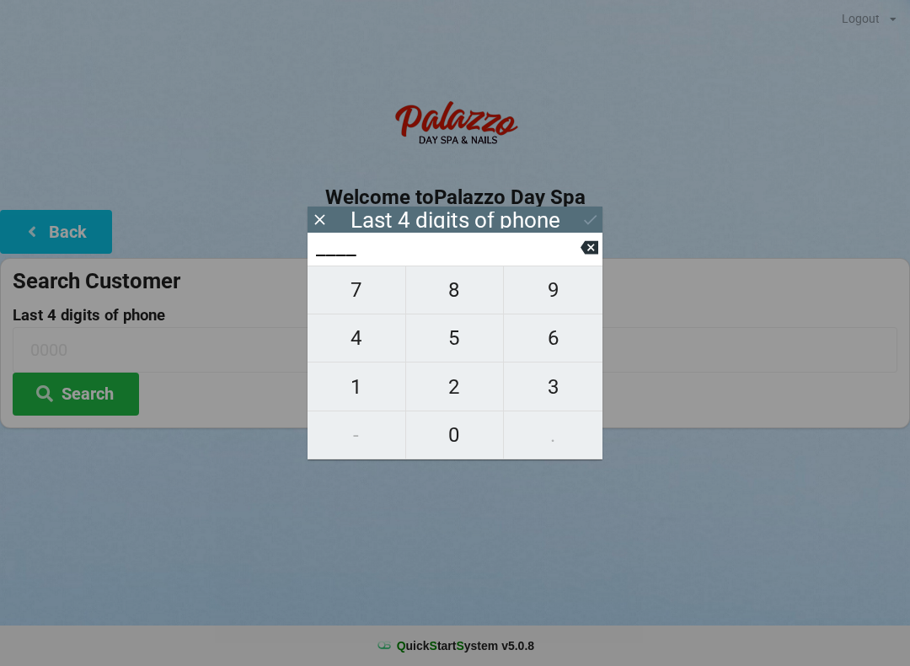
click at [350, 303] on span "7" at bounding box center [357, 289] width 98 height 35
type input "7___"
click at [375, 353] on span "4" at bounding box center [357, 337] width 98 height 35
type input "74__"
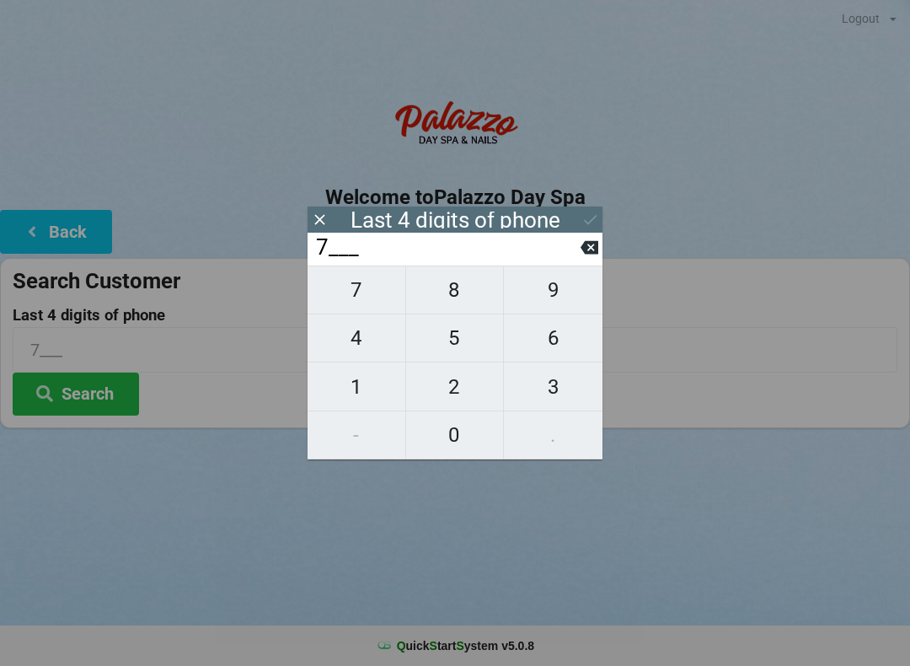
type input "74__"
click at [555, 299] on span "9" at bounding box center [553, 289] width 99 height 35
type input "749_"
click at [452, 296] on span "8" at bounding box center [455, 289] width 98 height 35
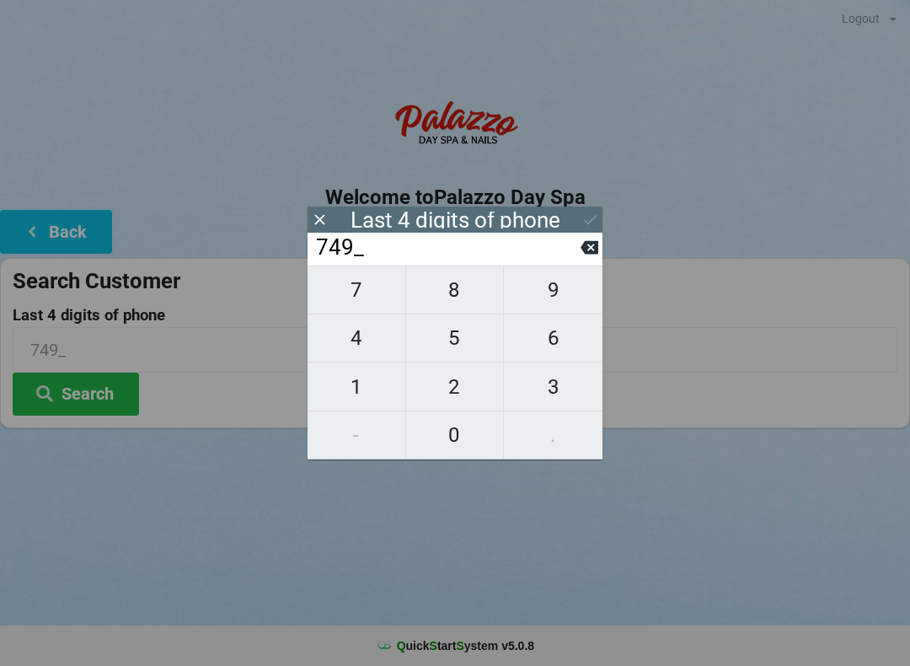
type input "7498"
click at [103, 409] on button "Search" at bounding box center [76, 393] width 126 height 43
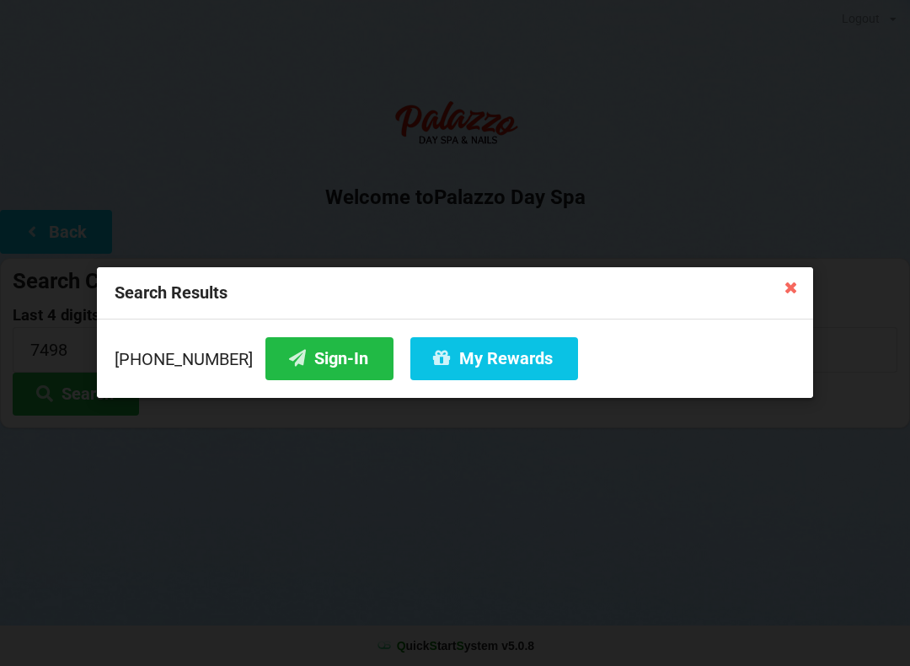
click at [308, 376] on button "Sign-In" at bounding box center [329, 358] width 128 height 43
